Goal: Task Accomplishment & Management: Manage account settings

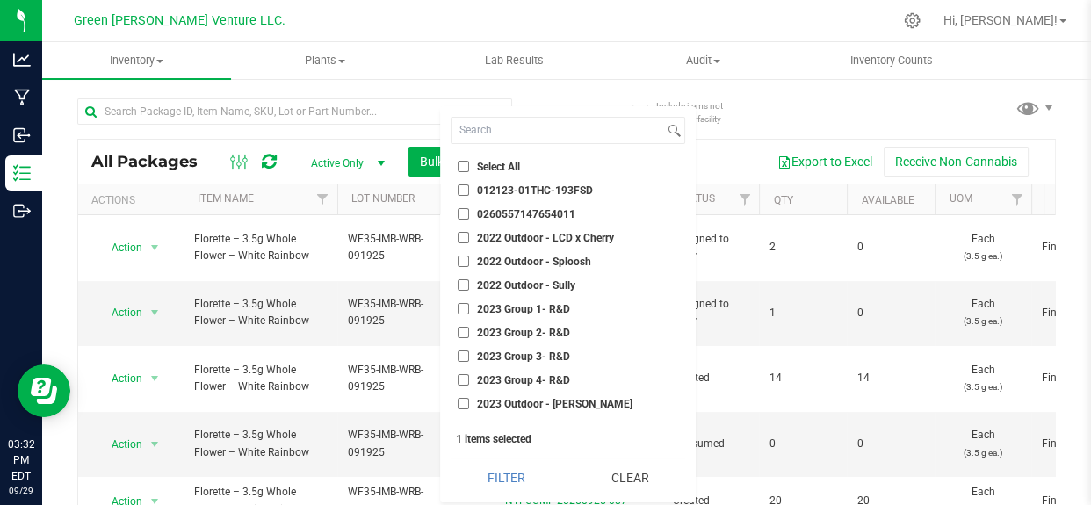
scroll to position [107, 0]
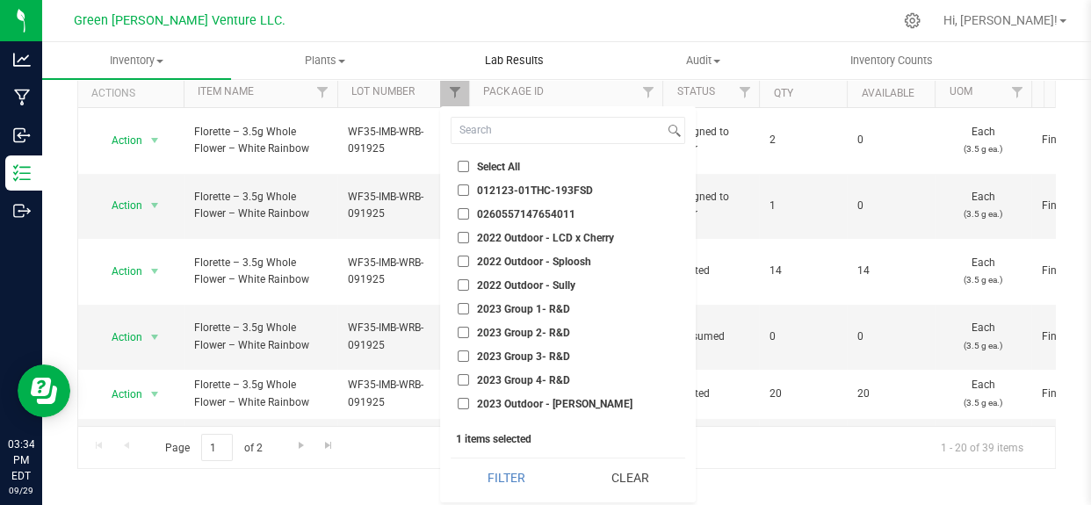
click at [568, 55] on uib-tab-heading "Lab Results" at bounding box center [514, 60] width 187 height 35
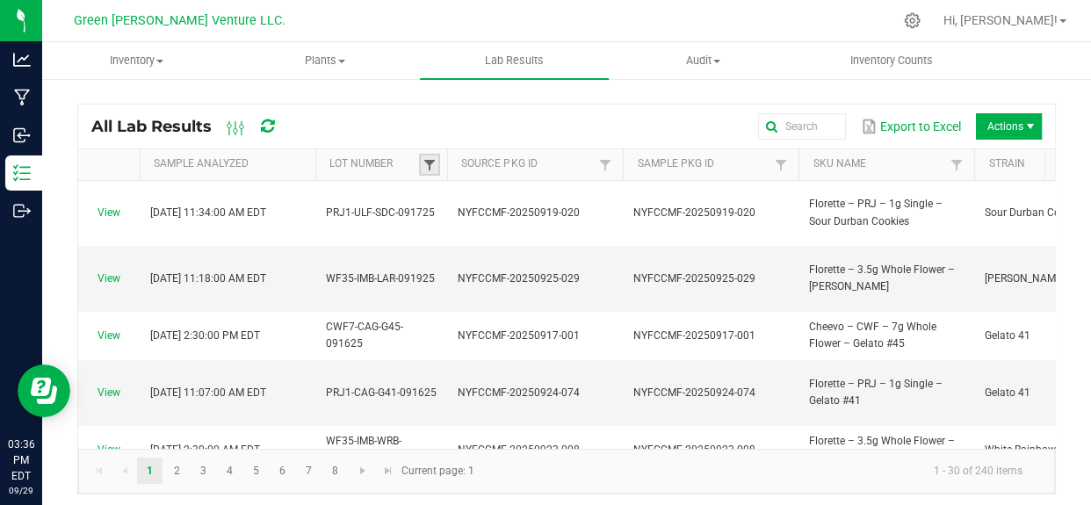
click at [426, 161] on span at bounding box center [430, 165] width 14 height 14
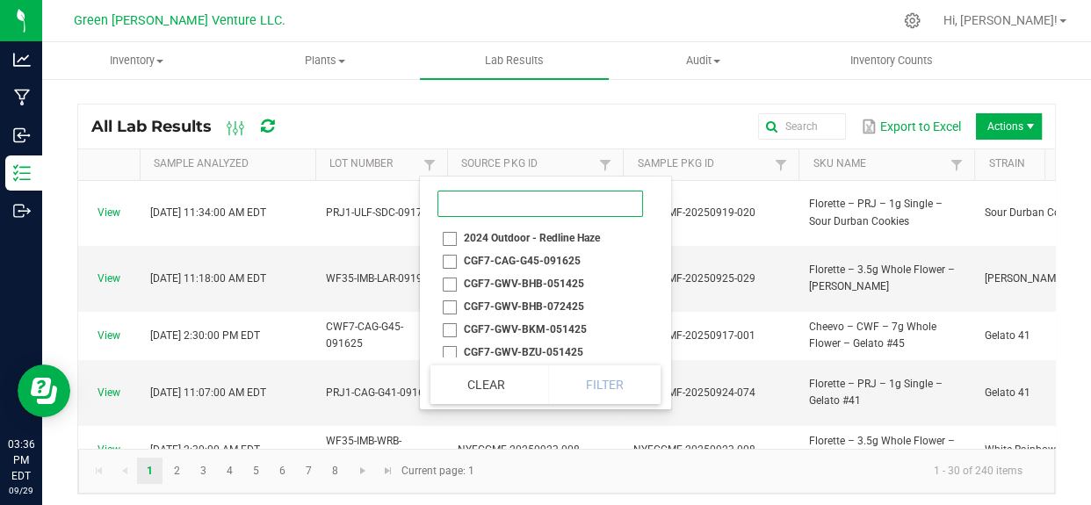
click at [515, 200] on input at bounding box center [541, 204] width 206 height 26
paste input "CGF7-ULF-TRZ-091225"
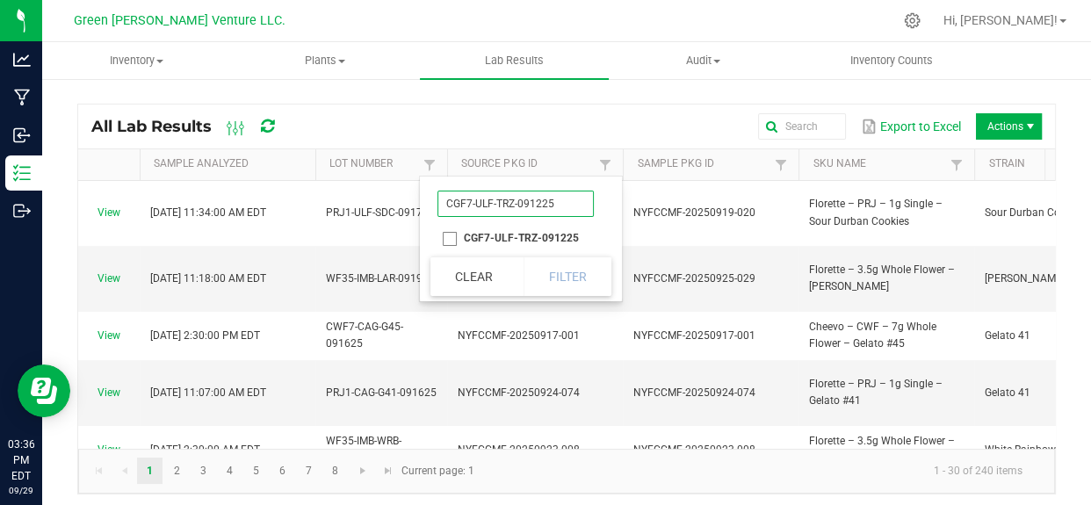
type input "CGF7-ULF-TRZ-091225"
click at [453, 233] on li "CGF7-ULF-TRZ-091225" at bounding box center [516, 238] width 170 height 23
checkbox input "true"
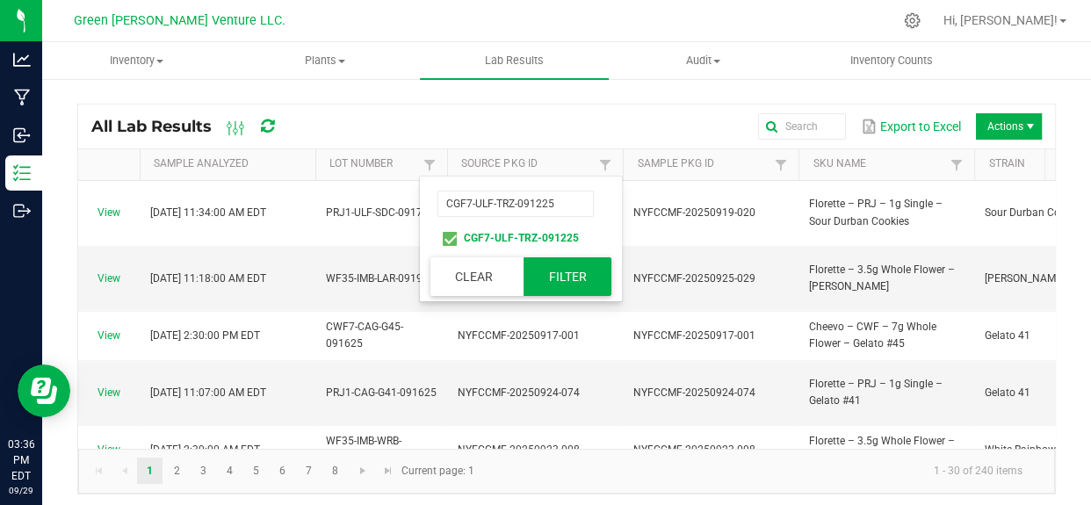
click at [544, 272] on button "Filter" at bounding box center [568, 276] width 88 height 39
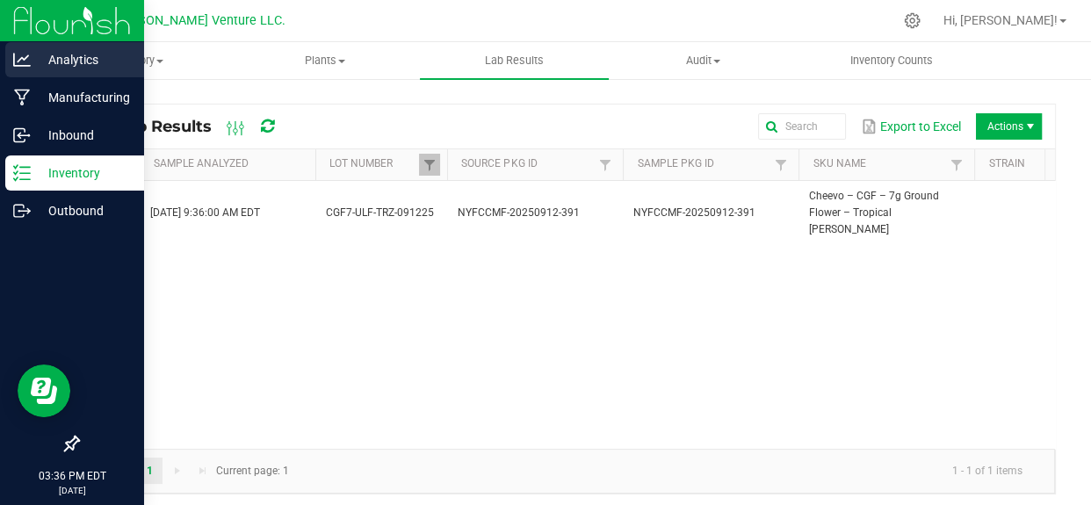
click at [131, 62] on p "Analytics" at bounding box center [83, 59] width 105 height 21
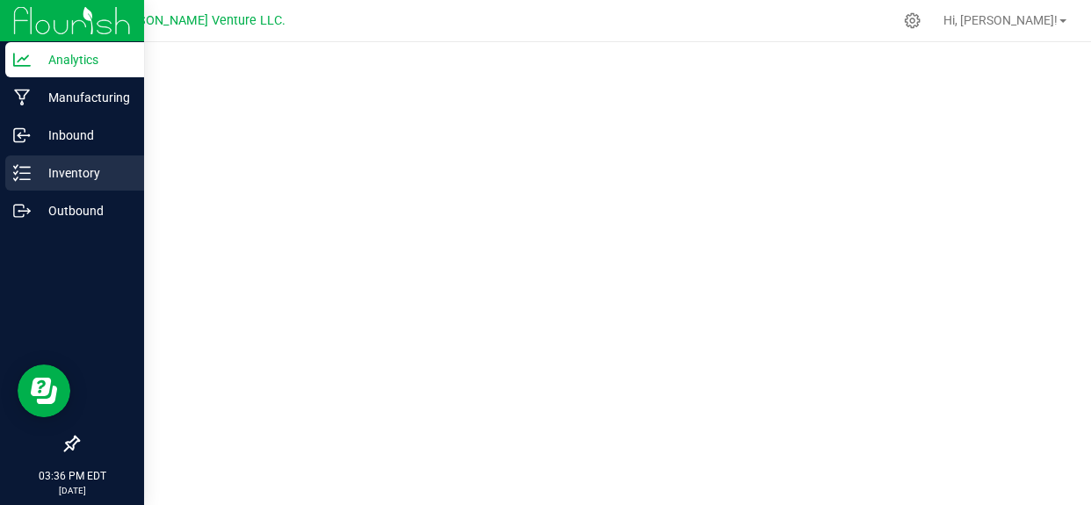
click at [22, 172] on icon at bounding box center [22, 173] width 18 height 18
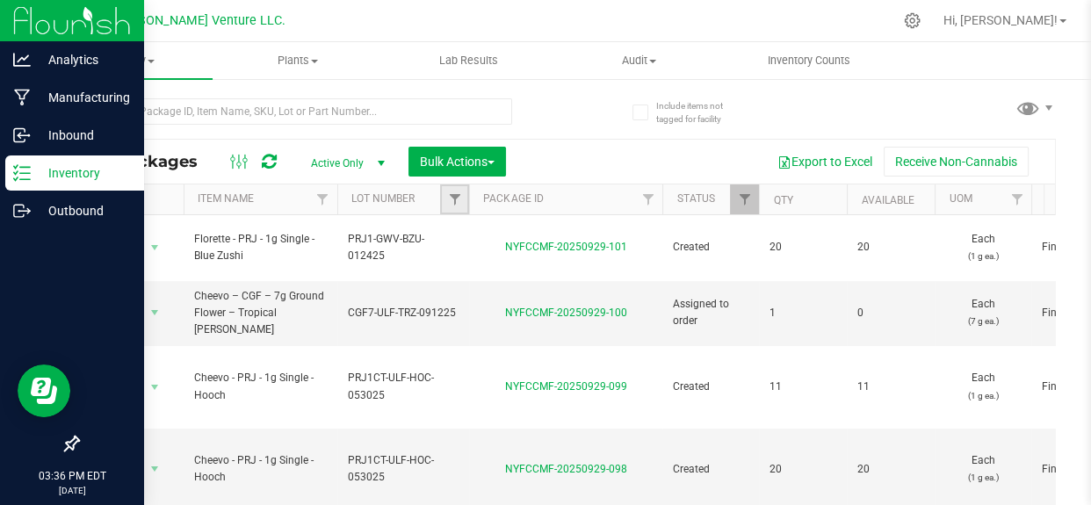
click at [440, 195] on link "Filter" at bounding box center [454, 200] width 29 height 30
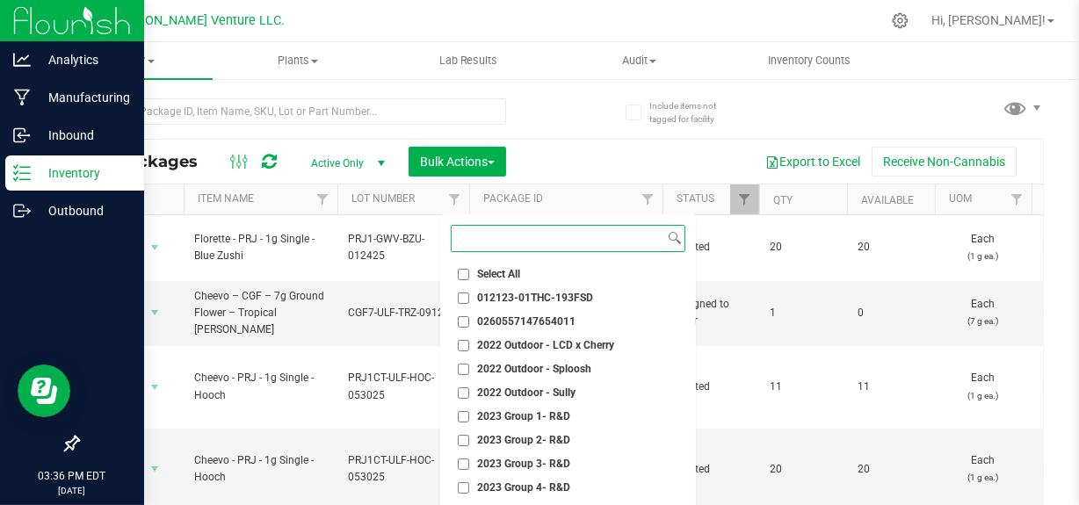
paste input "CGF7-ULF-TRZ-091225"
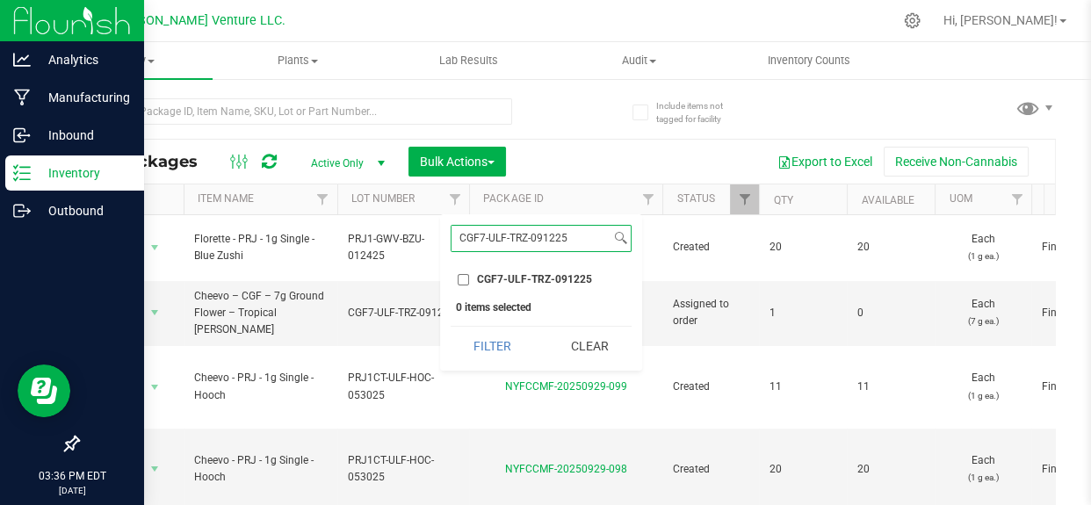
type input "CGF7-ULF-TRZ-091225"
click at [460, 281] on input "CGF7-ULF-TRZ-091225" at bounding box center [463, 279] width 11 height 11
checkbox input "true"
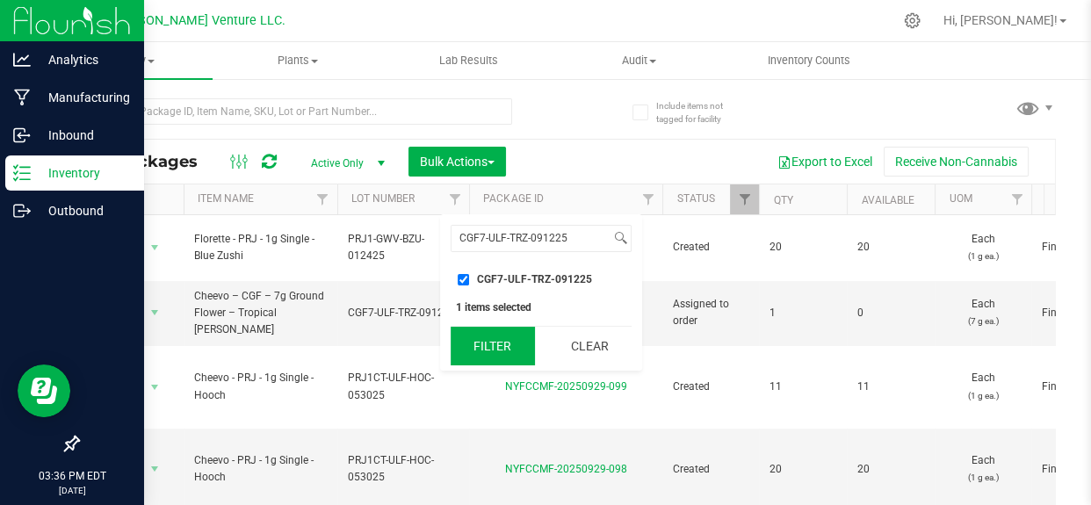
click at [479, 337] on button "Filter" at bounding box center [493, 346] width 84 height 39
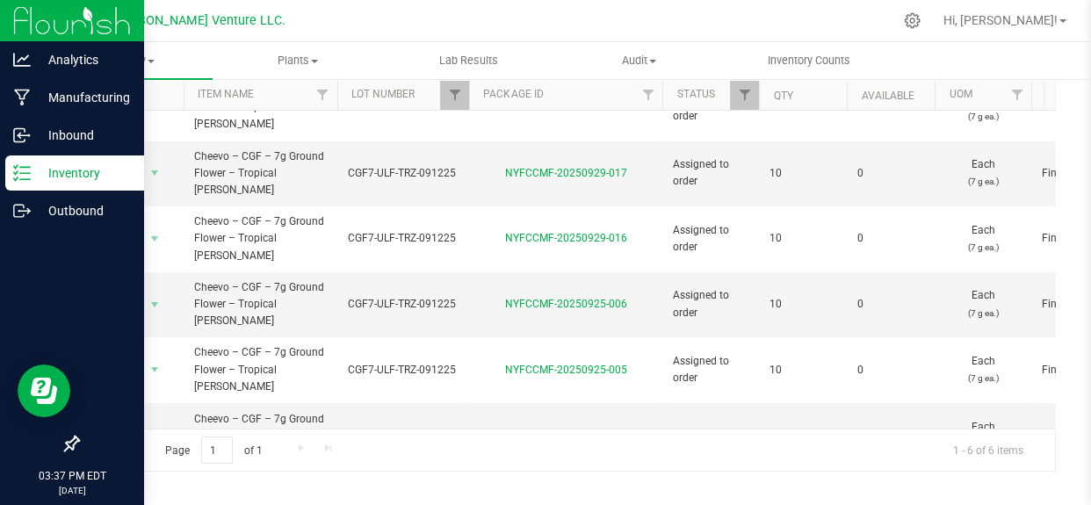
scroll to position [107, 0]
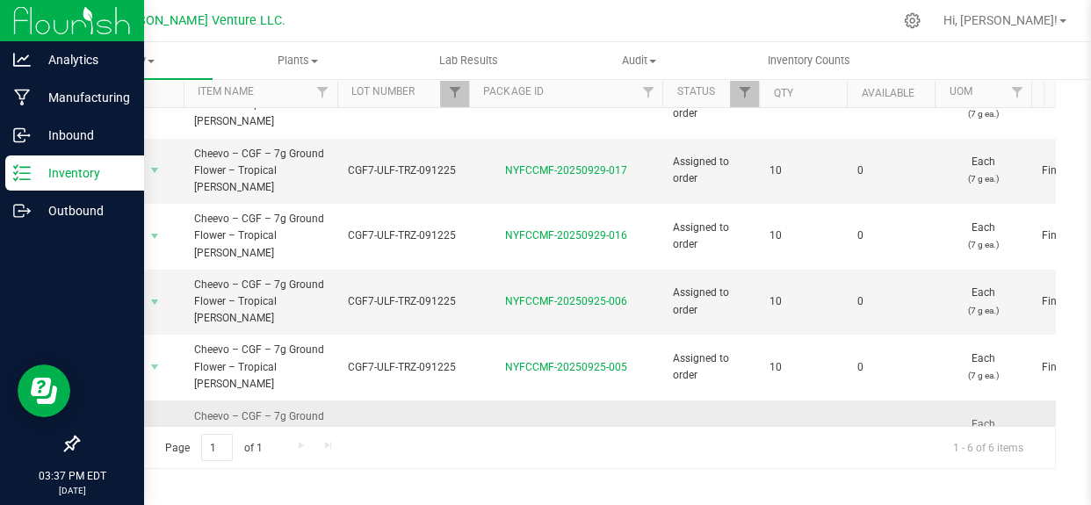
click at [149, 426] on span "select" at bounding box center [155, 433] width 14 height 14
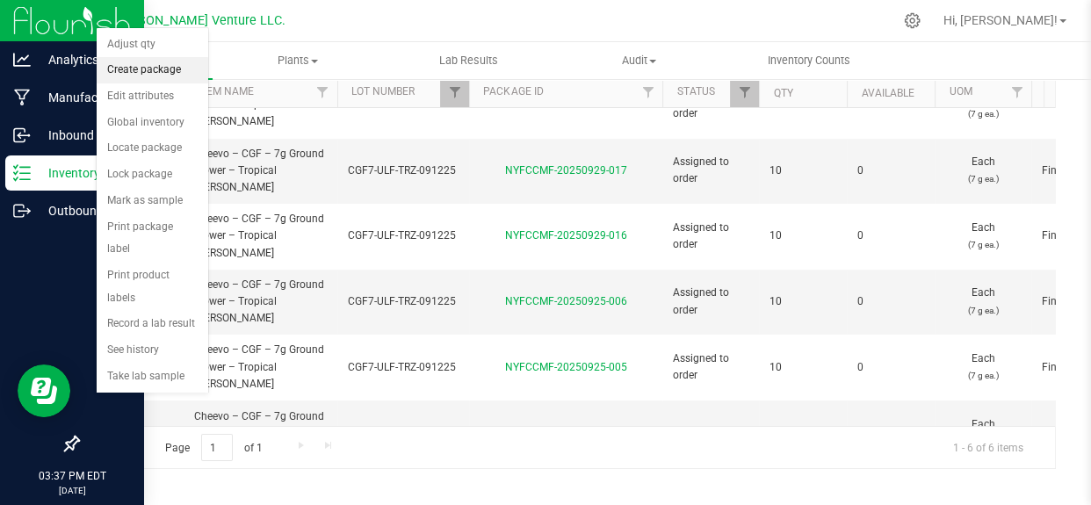
click at [156, 66] on li "Create package" at bounding box center [153, 70] width 112 height 26
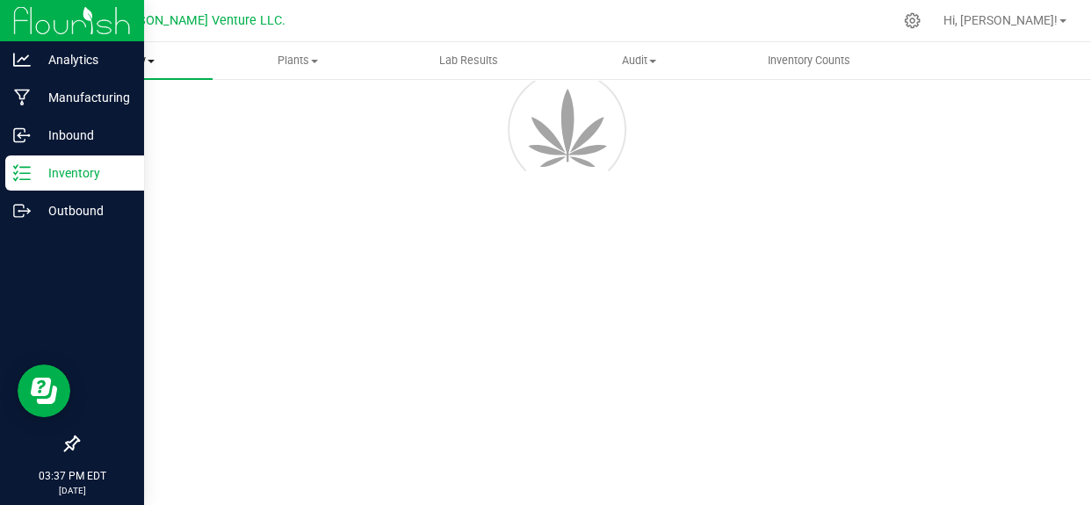
scroll to position [120, 0]
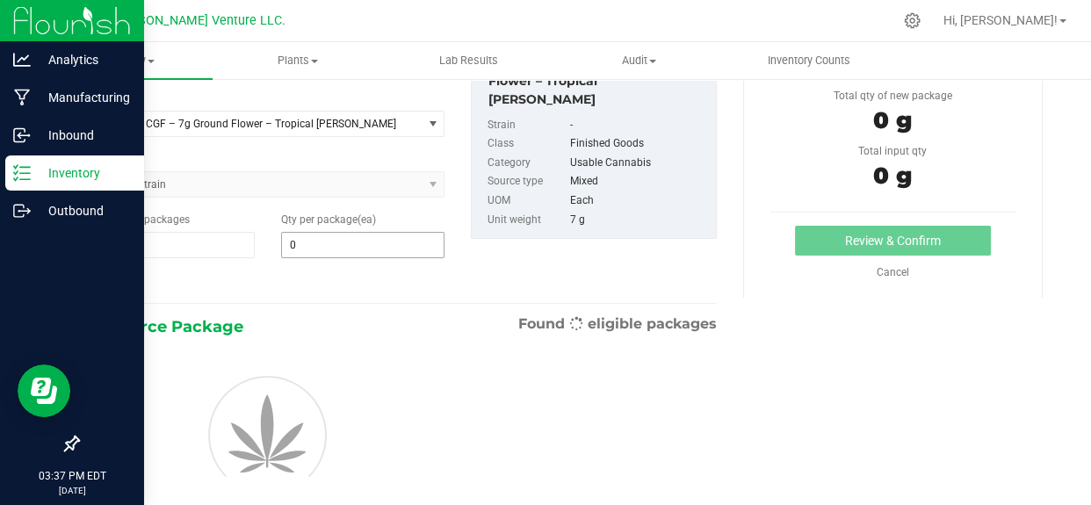
click at [313, 237] on input "0" at bounding box center [363, 245] width 163 height 25
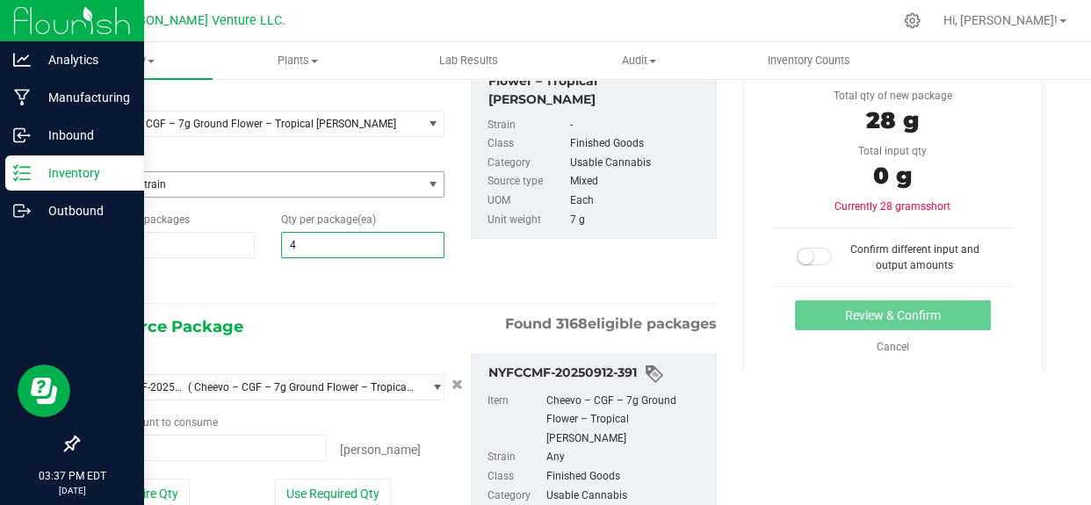
type input "42"
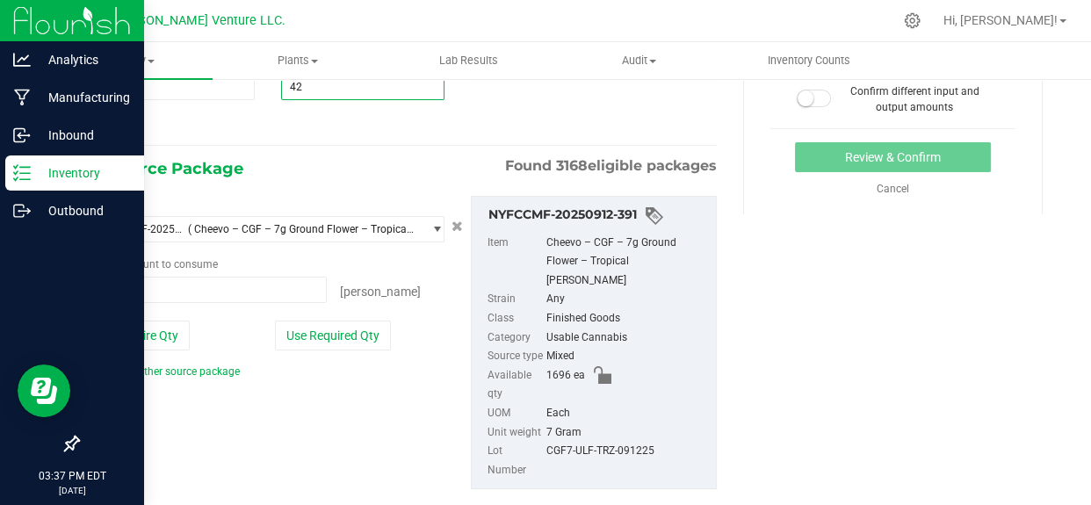
scroll to position [280, 0]
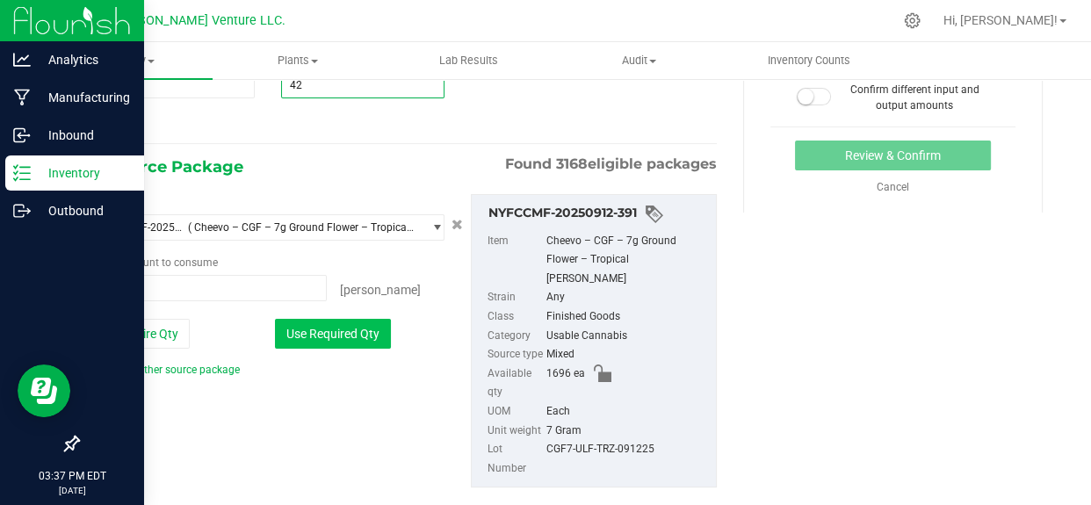
click at [343, 335] on button "Use Required Qty" at bounding box center [333, 334] width 116 height 30
type input "42"
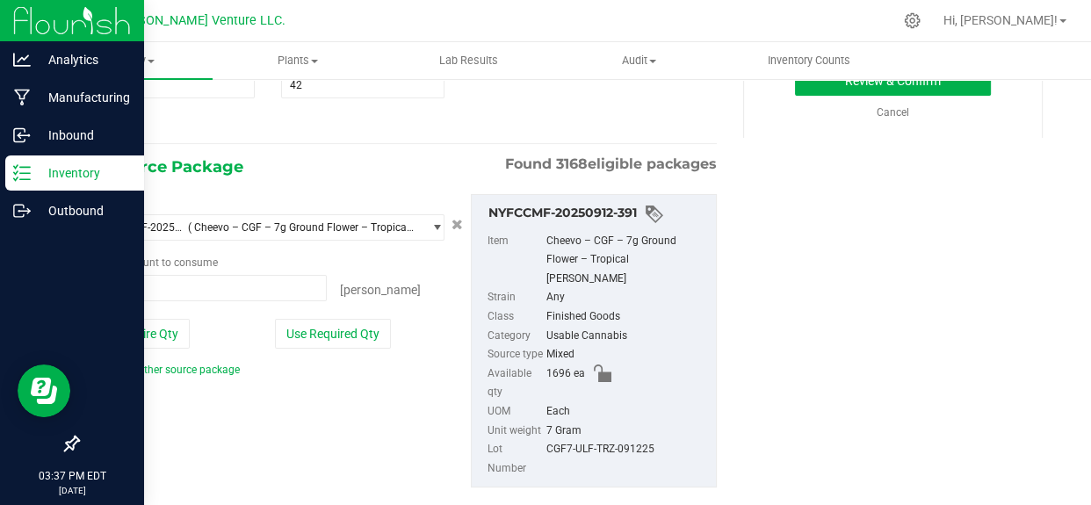
type input "42 ea"
click at [827, 94] on button "Review & Confirm" at bounding box center [893, 81] width 196 height 30
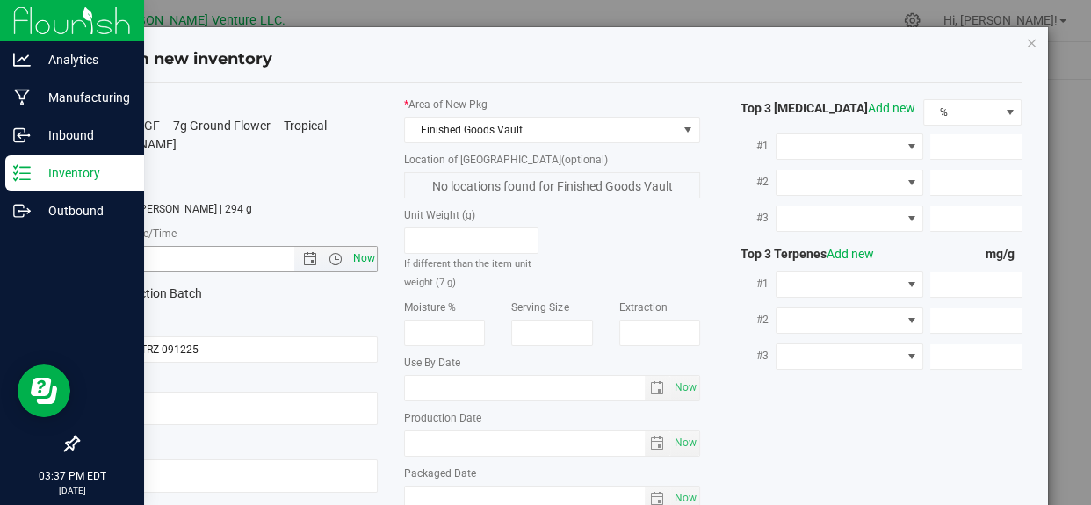
click at [367, 246] on span "Now" at bounding box center [364, 258] width 30 height 25
type input "[DATE] 3:37 PM"
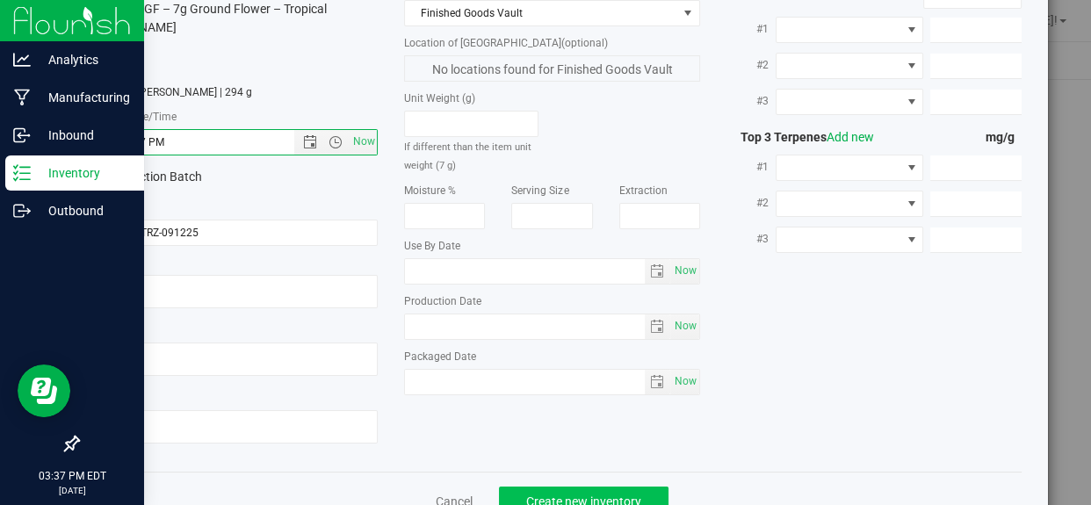
scroll to position [150, 0]
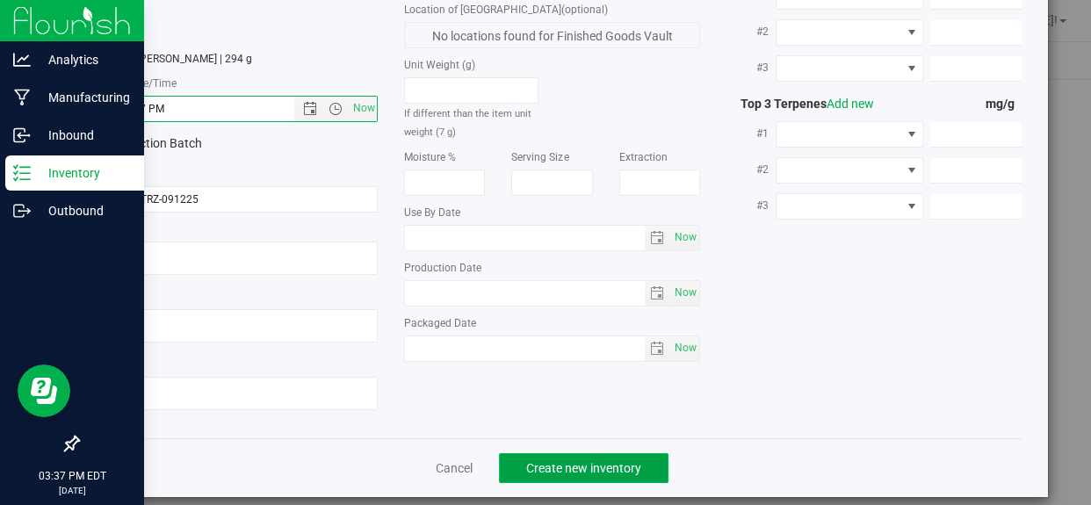
click at [532, 461] on span "Create new inventory" at bounding box center [583, 468] width 115 height 14
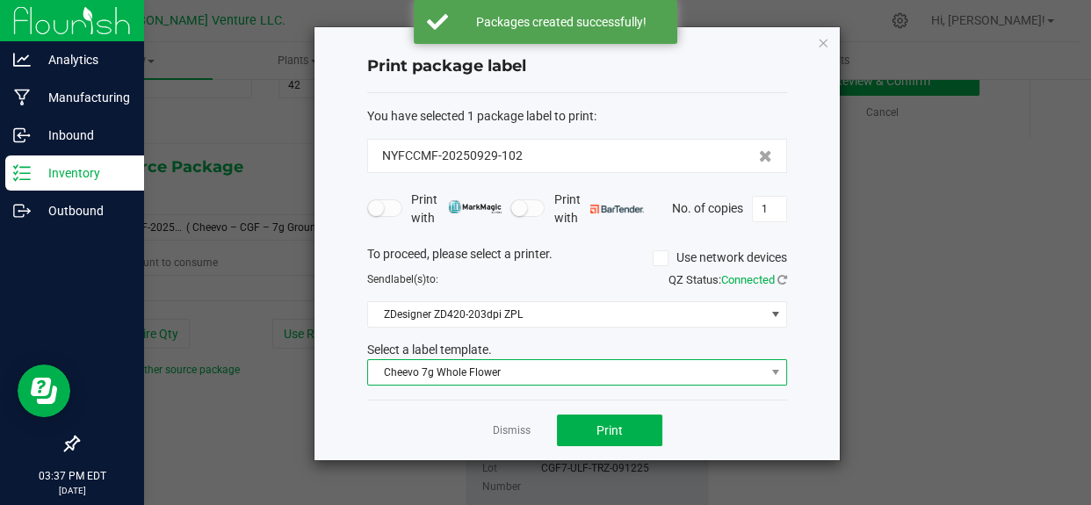
click at [524, 380] on span "Cheevo 7g Whole Flower" at bounding box center [566, 372] width 396 height 25
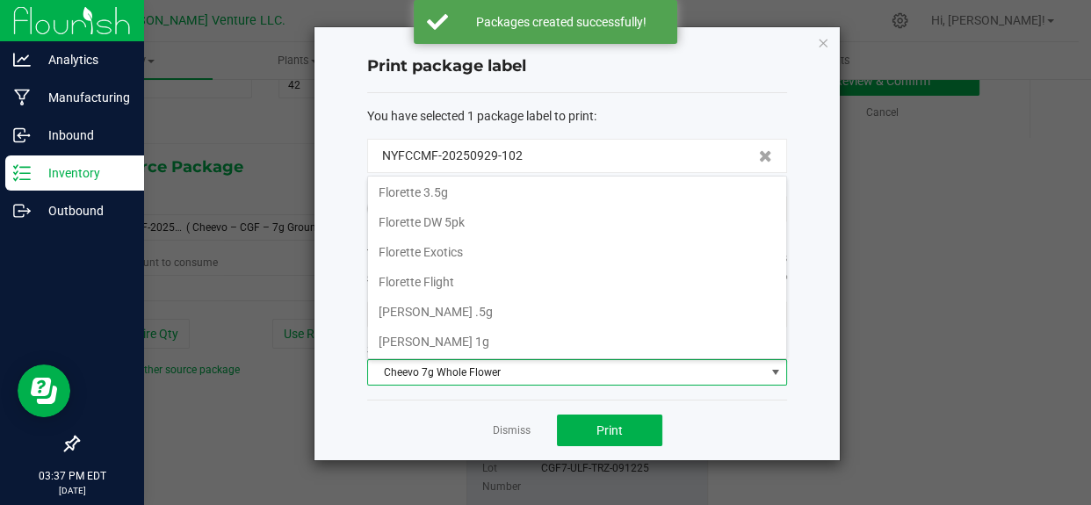
scroll to position [299, 0]
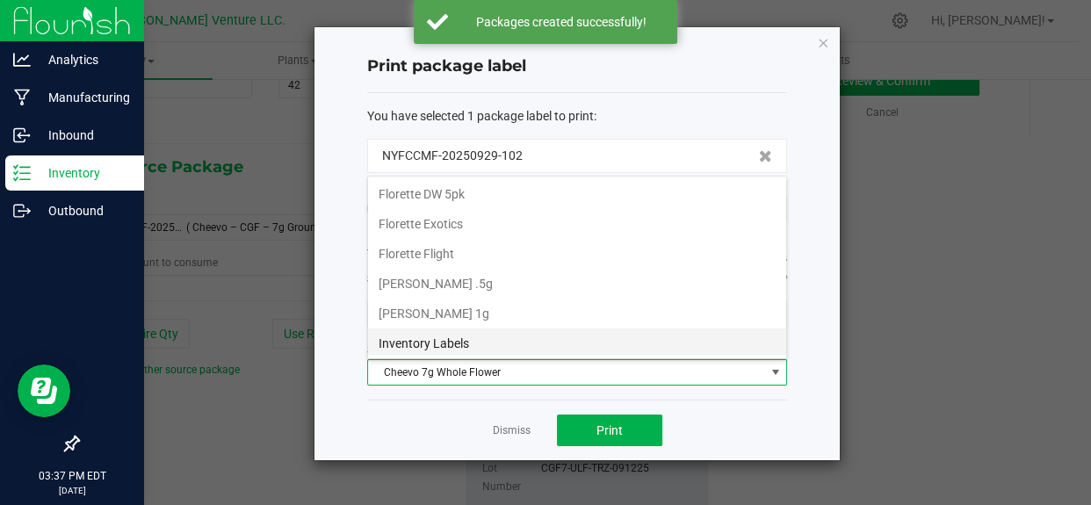
click at [457, 336] on li "Inventory Labels" at bounding box center [577, 344] width 418 height 30
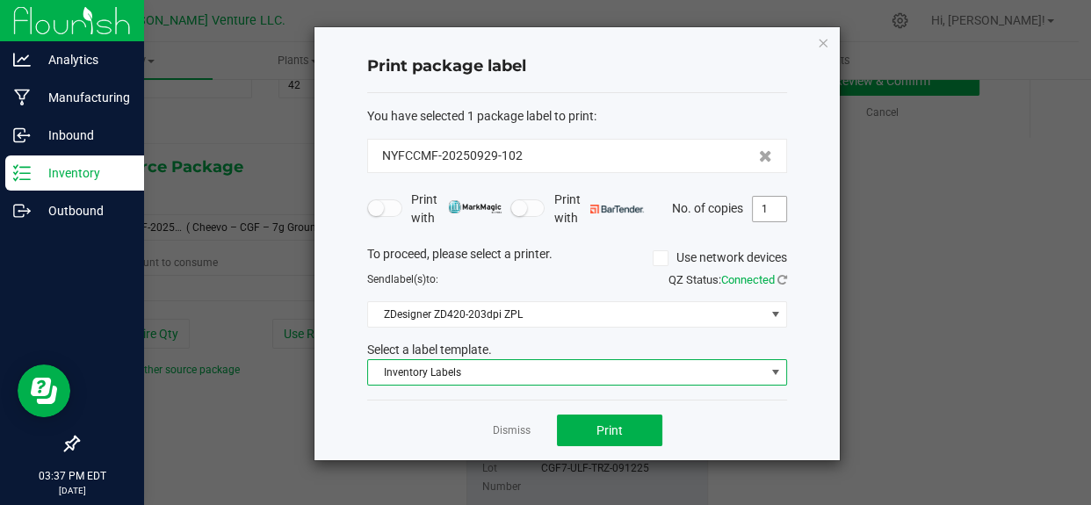
click at [774, 207] on input "1" at bounding box center [769, 209] width 33 height 25
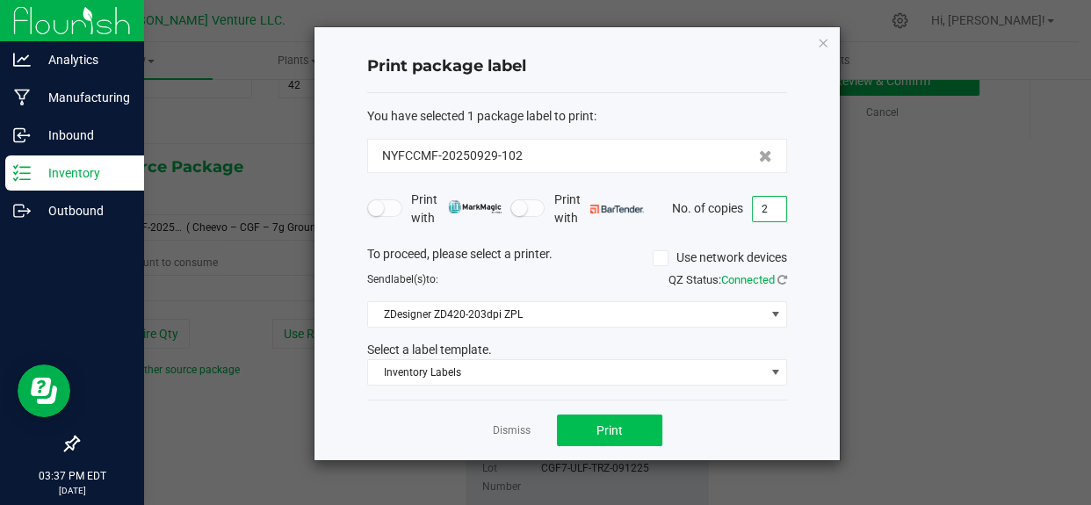
type input "2"
click at [612, 430] on span "Print" at bounding box center [610, 431] width 26 height 14
click at [508, 433] on link "Dismiss" at bounding box center [512, 431] width 38 height 15
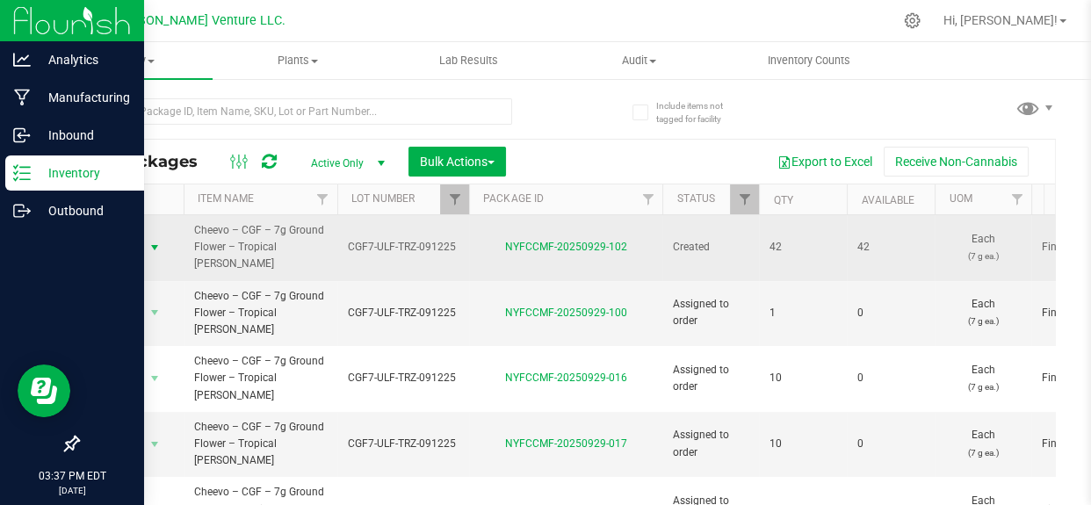
click at [157, 242] on span "select" at bounding box center [155, 248] width 14 height 14
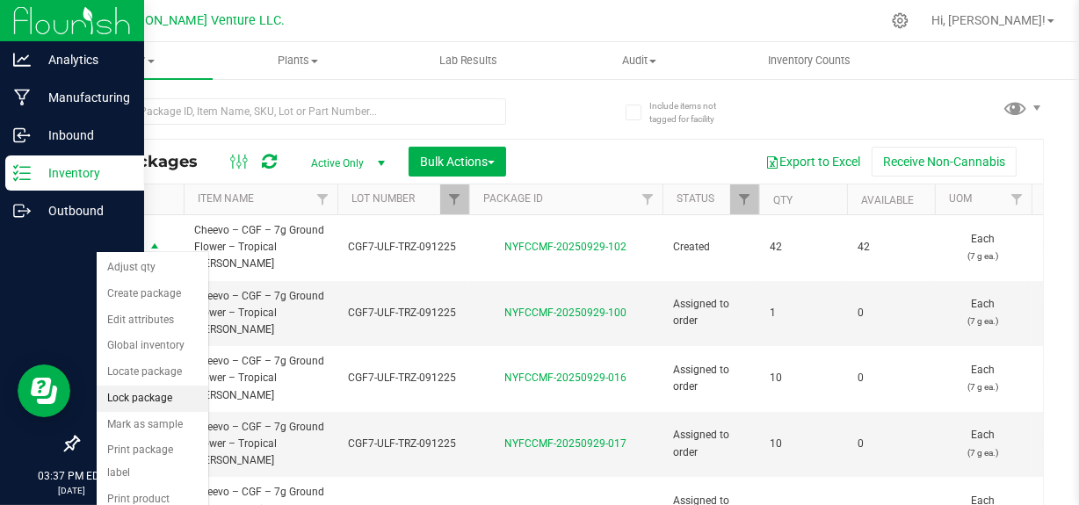
click at [141, 396] on li "Lock package" at bounding box center [153, 399] width 112 height 26
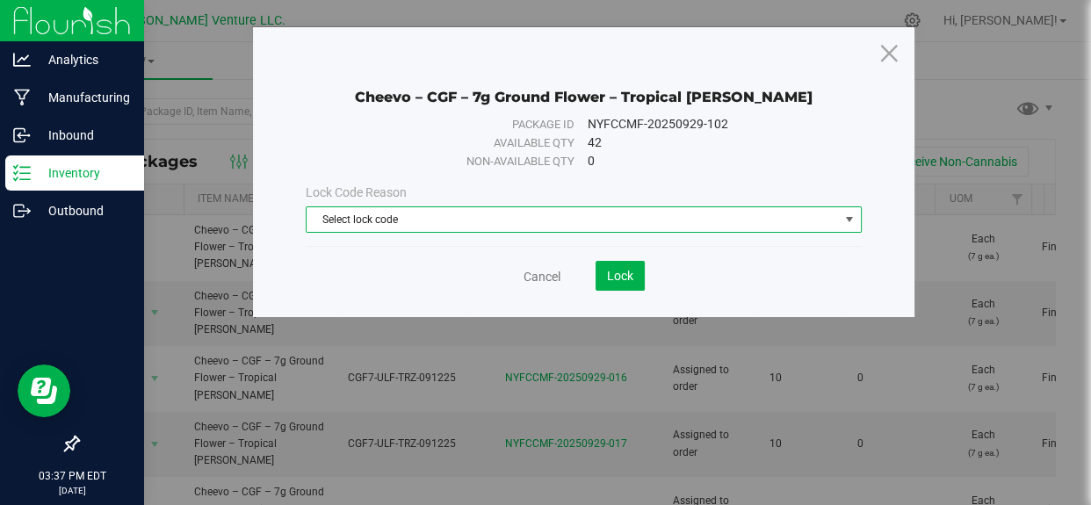
click at [534, 221] on span "Select lock code" at bounding box center [573, 219] width 532 height 25
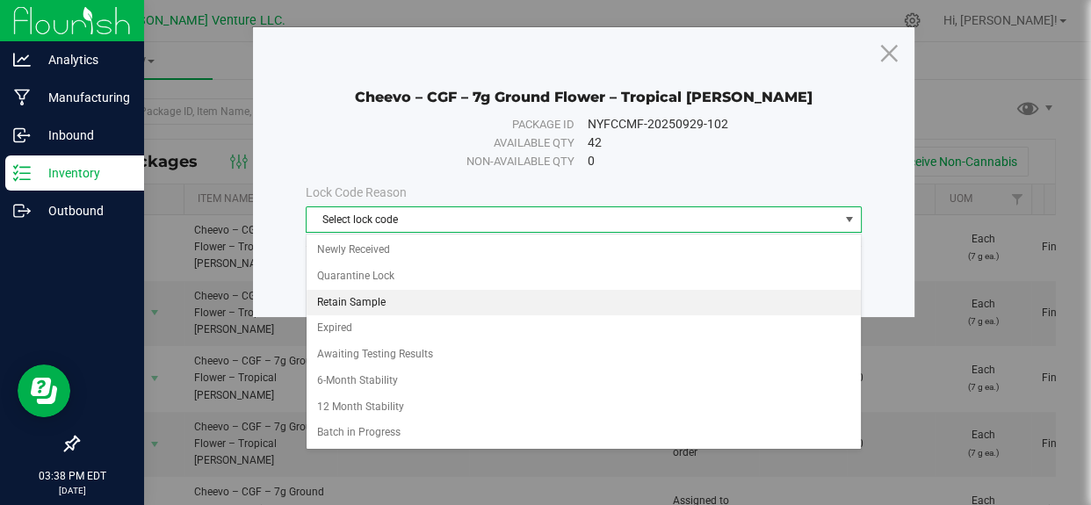
click at [360, 305] on li "Retain Sample" at bounding box center [584, 303] width 554 height 26
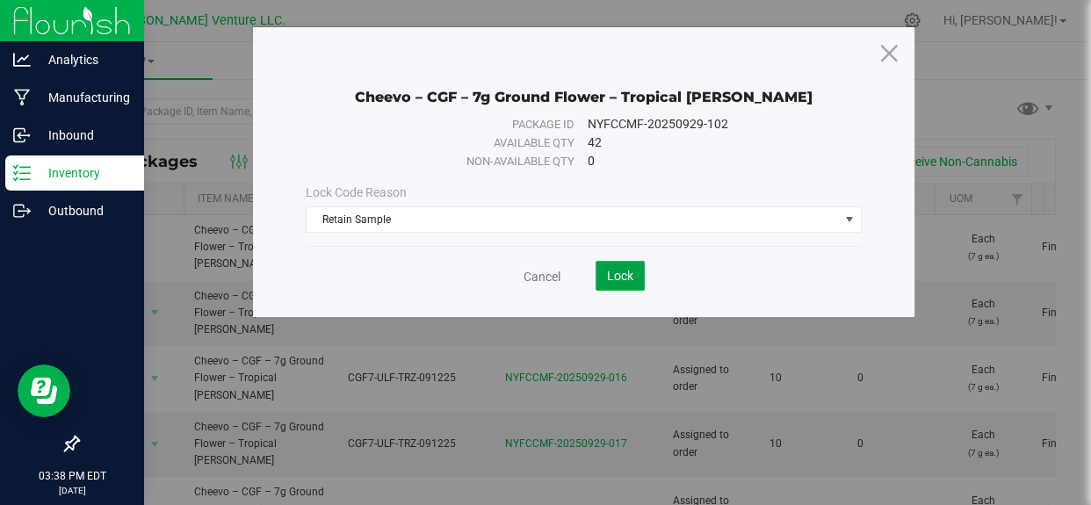
click at [617, 270] on span "Lock" at bounding box center [620, 276] width 26 height 14
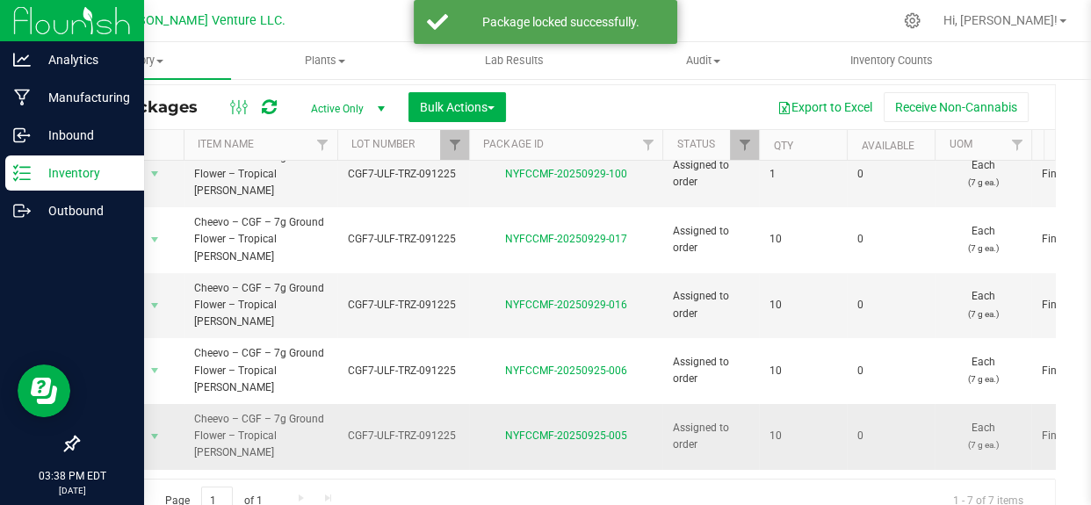
scroll to position [107, 0]
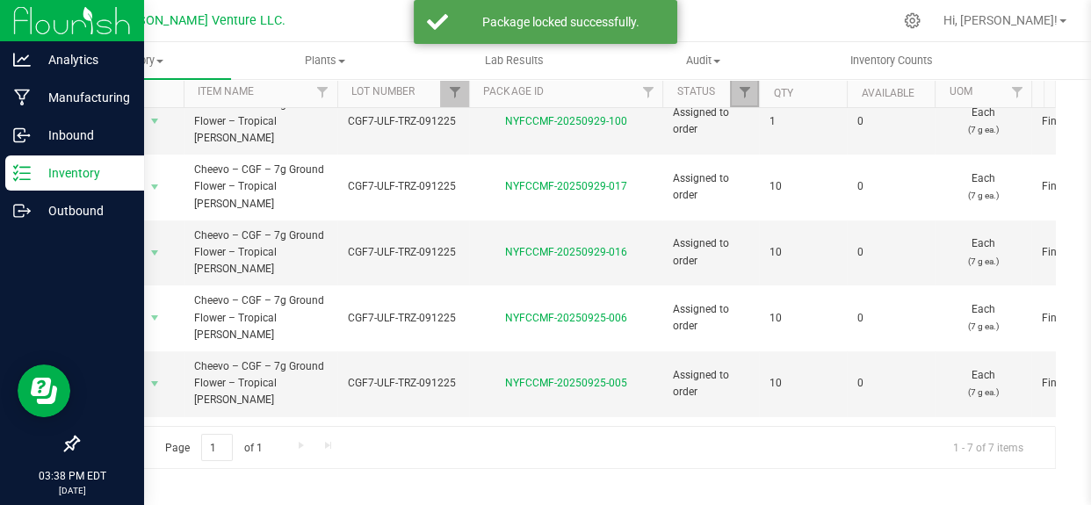
click at [742, 100] on link "Filter" at bounding box center [744, 92] width 29 height 30
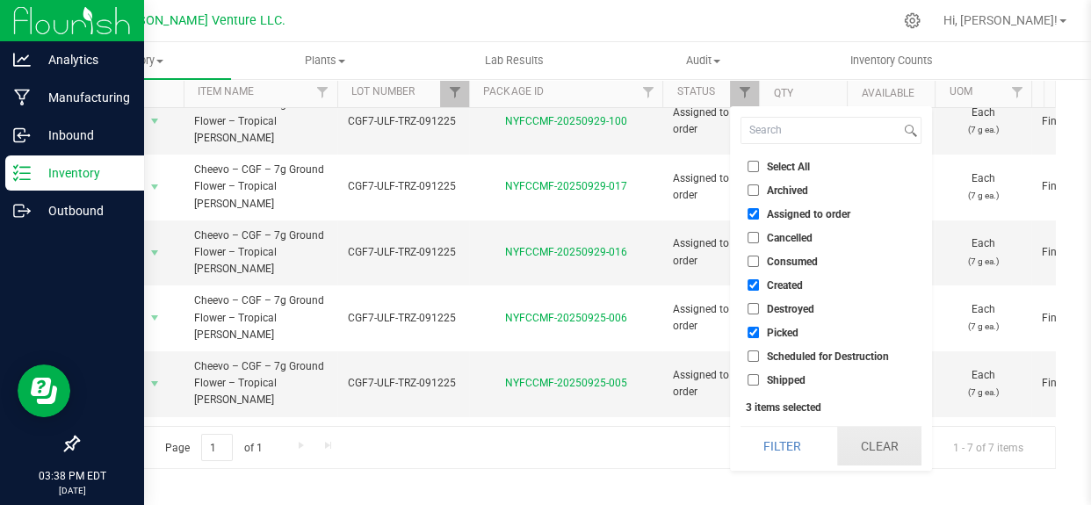
click at [881, 444] on button "Clear" at bounding box center [879, 446] width 84 height 39
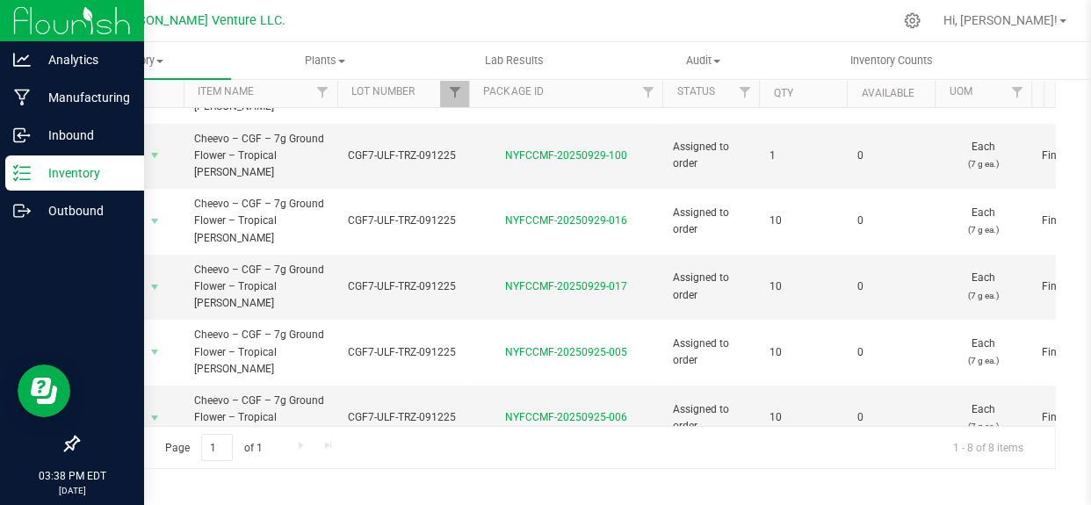
scroll to position [134, 0]
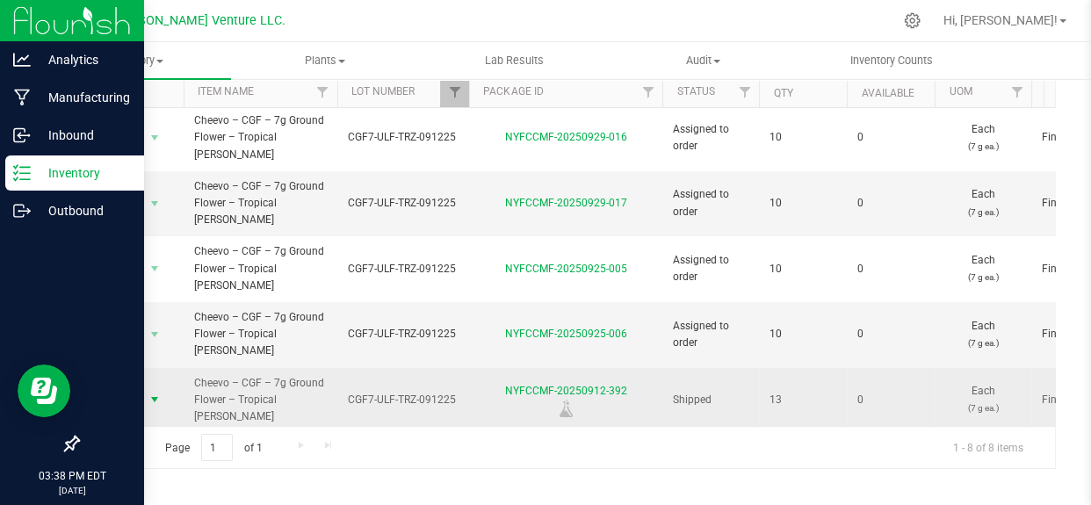
click at [138, 387] on span "Action" at bounding box center [119, 399] width 47 height 25
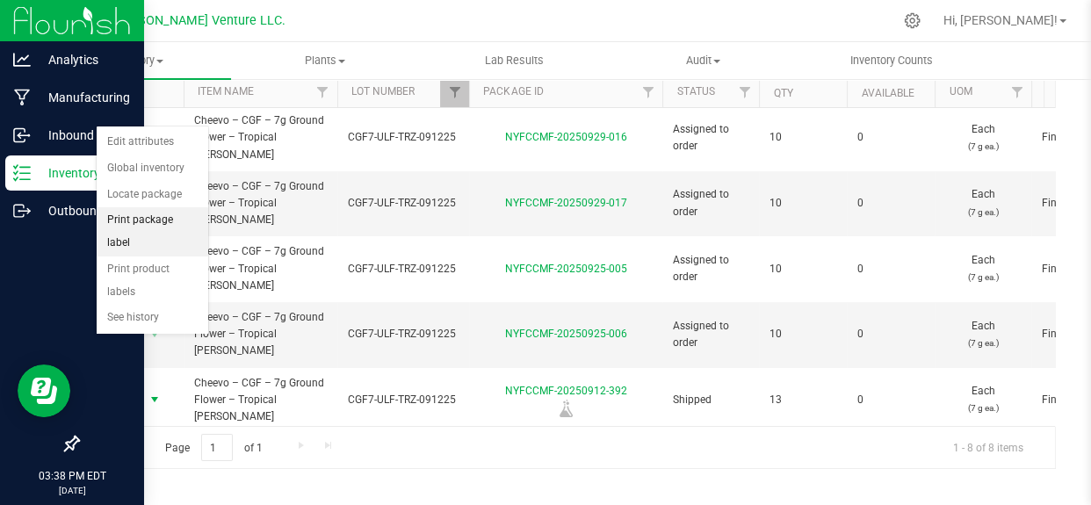
click at [143, 219] on li "Print package label" at bounding box center [153, 231] width 112 height 48
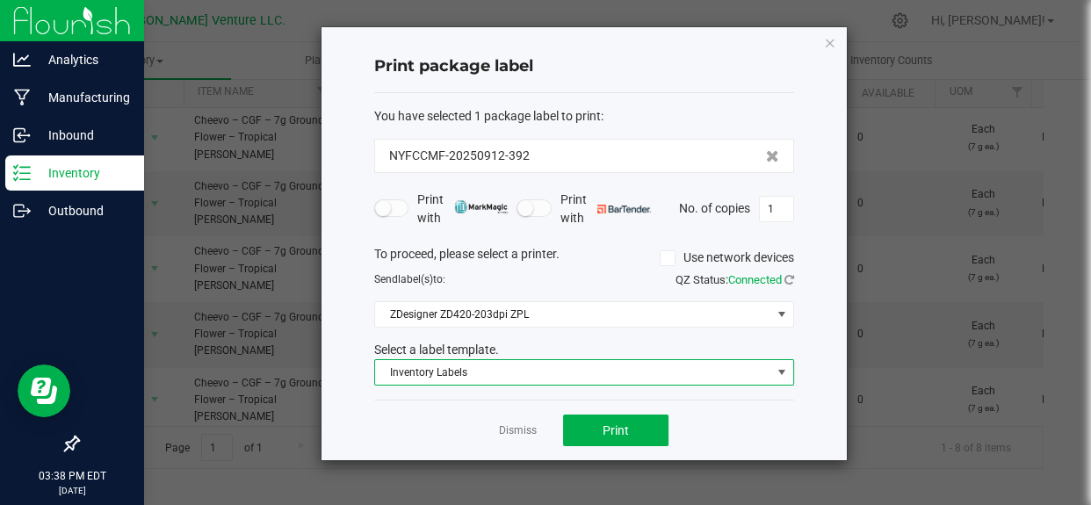
click at [560, 372] on span "Inventory Labels" at bounding box center [573, 372] width 396 height 25
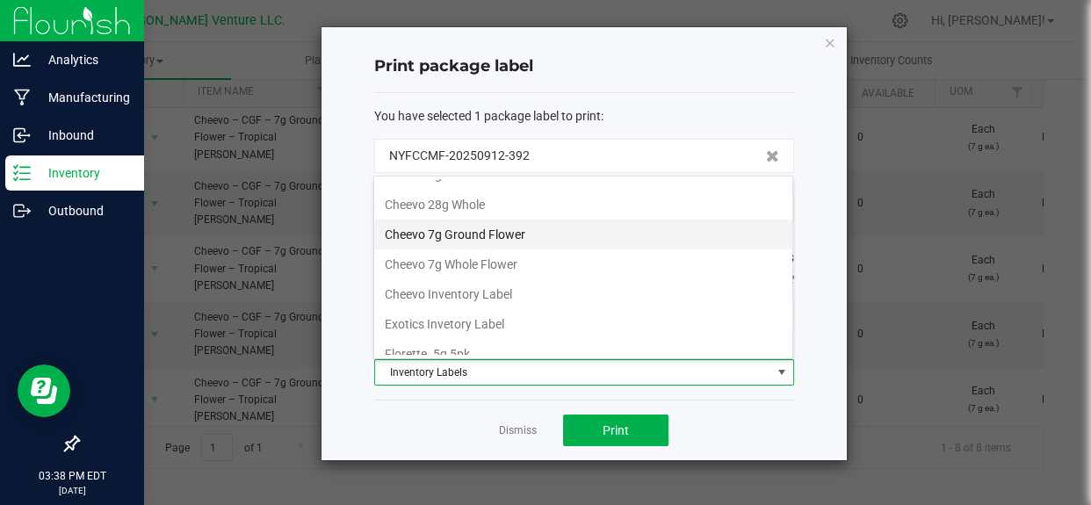
scroll to position [60, 0]
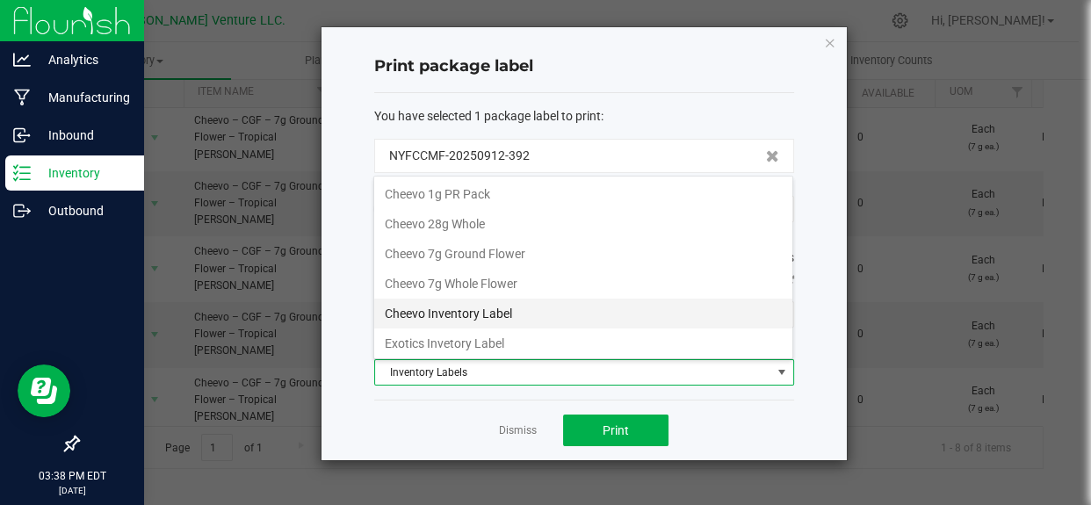
click at [452, 325] on li "Cheevo Inventory Label" at bounding box center [583, 314] width 418 height 30
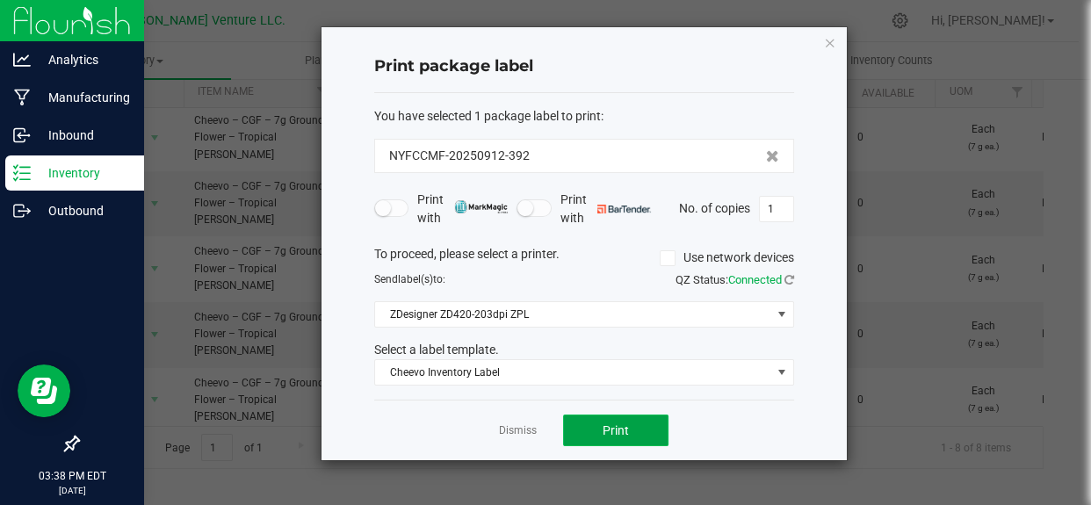
click at [606, 416] on button "Print" at bounding box center [615, 431] width 105 height 32
click at [518, 428] on link "Dismiss" at bounding box center [518, 431] width 38 height 15
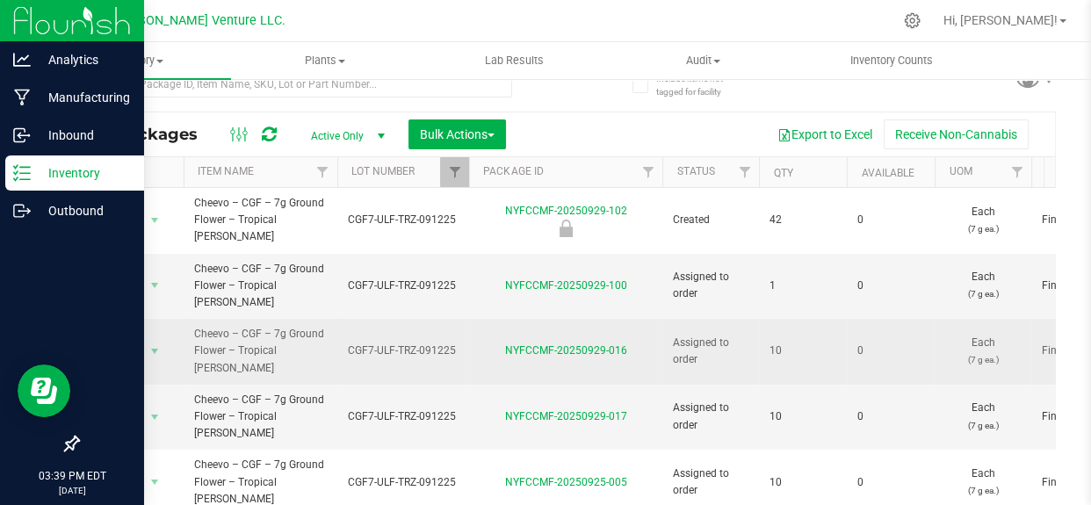
scroll to position [0, 0]
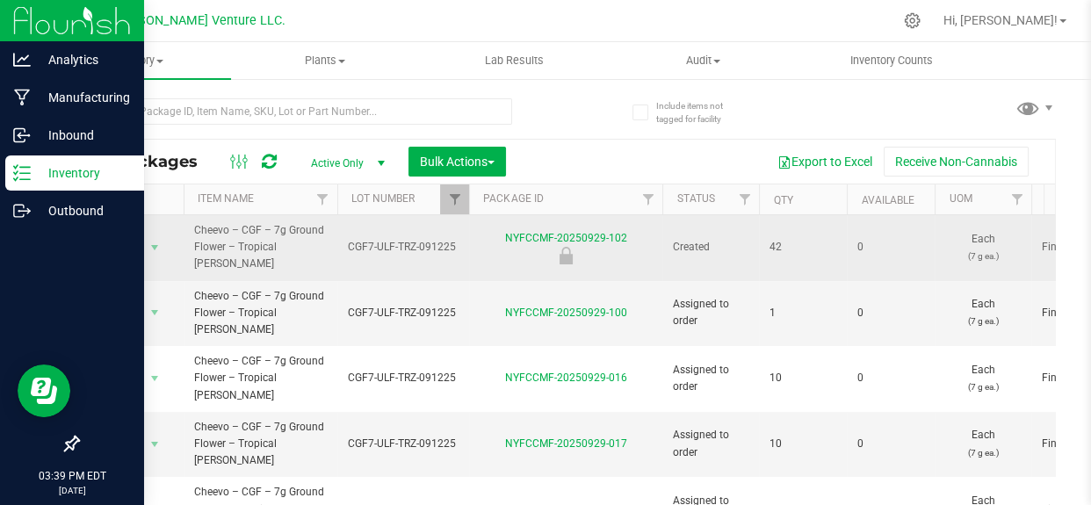
click at [648, 217] on td "NYFCCMF-20250929-102" at bounding box center [565, 248] width 193 height 66
drag, startPoint x: 639, startPoint y: 224, endPoint x: 467, endPoint y: 236, distance: 171.8
copy tr "NYFCCMF-20250929-102"
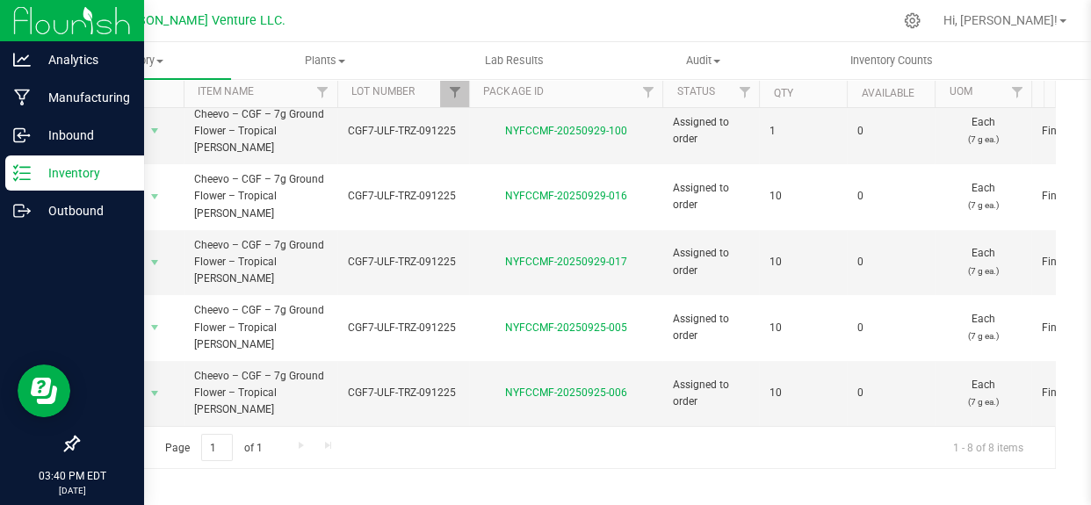
scroll to position [134, 0]
